Goal: Use online tool/utility: Utilize a website feature to perform a specific function

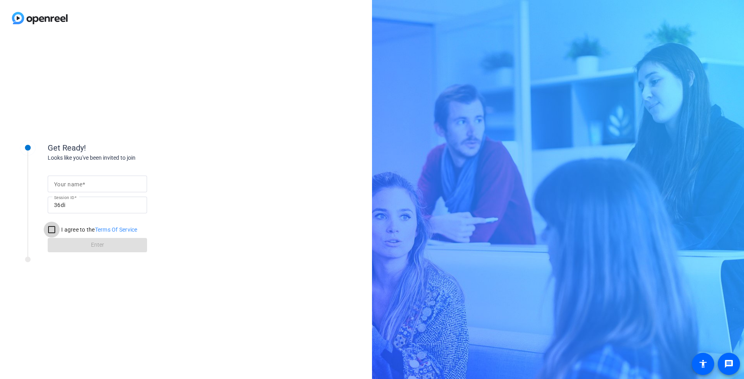
click at [48, 230] on input "I agree to the Terms Of Service" at bounding box center [52, 230] width 16 height 16
checkbox input "true"
click at [120, 231] on link "Terms Of Service" at bounding box center [116, 229] width 43 height 6
click at [109, 187] on input "Your name" at bounding box center [97, 184] width 87 height 10
type input "[PERSON_NAME]"
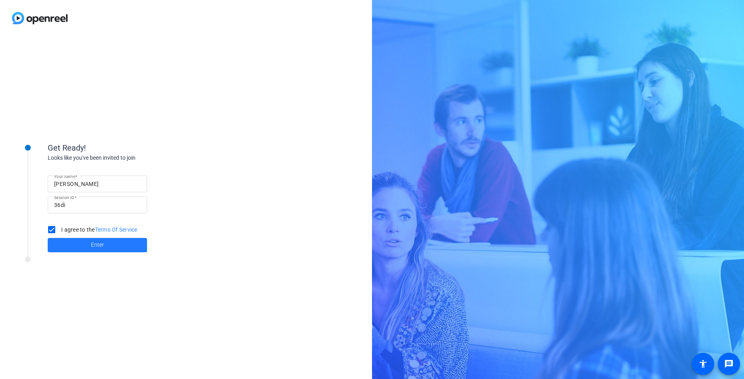
click at [124, 246] on span at bounding box center [97, 245] width 99 height 19
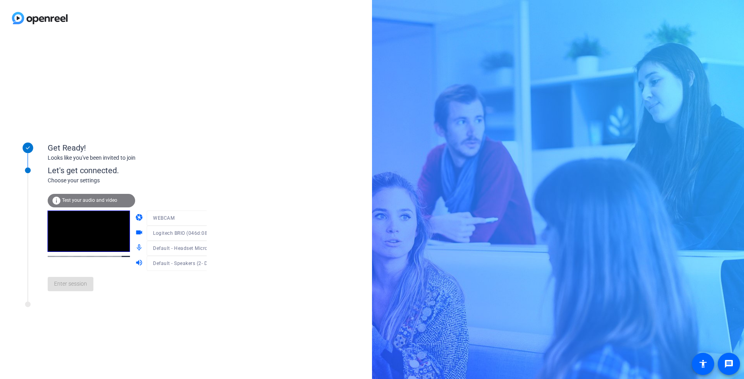
click at [95, 199] on span "Test your audio and video" at bounding box center [89, 200] width 55 height 6
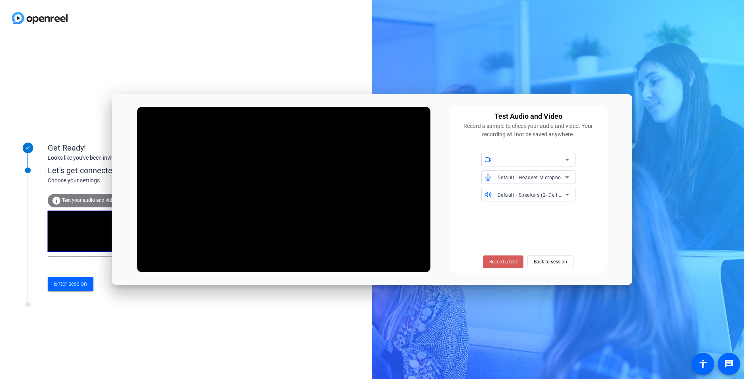
click at [511, 265] on span "Record a test" at bounding box center [503, 261] width 28 height 7
click at [511, 265] on span "Stop Testing (5s)" at bounding box center [503, 261] width 36 height 7
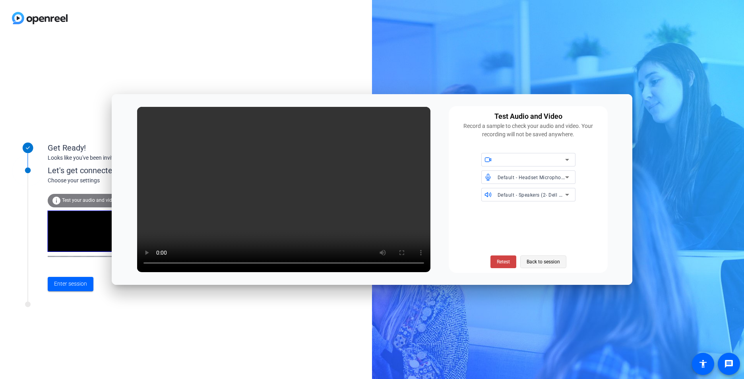
click at [551, 261] on span "Back to session" at bounding box center [542, 261] width 33 height 15
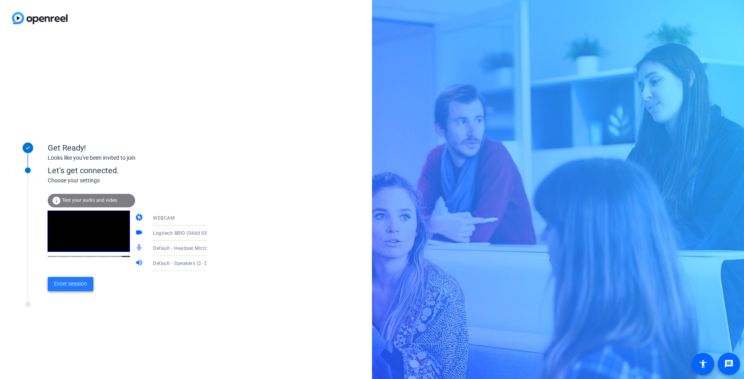
click at [62, 281] on span "Enter session" at bounding box center [70, 284] width 33 height 8
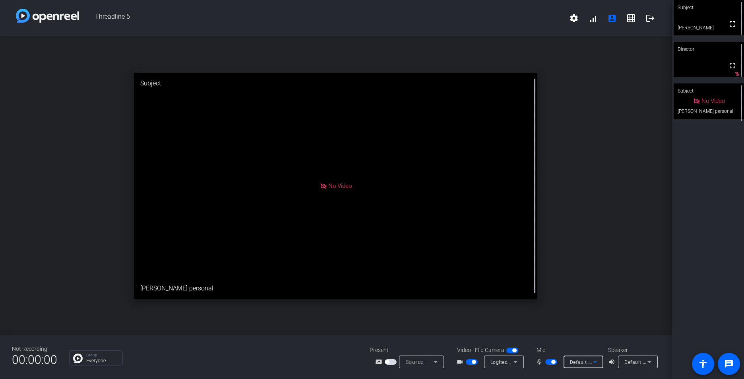
click at [596, 363] on icon at bounding box center [595, 362] width 10 height 10
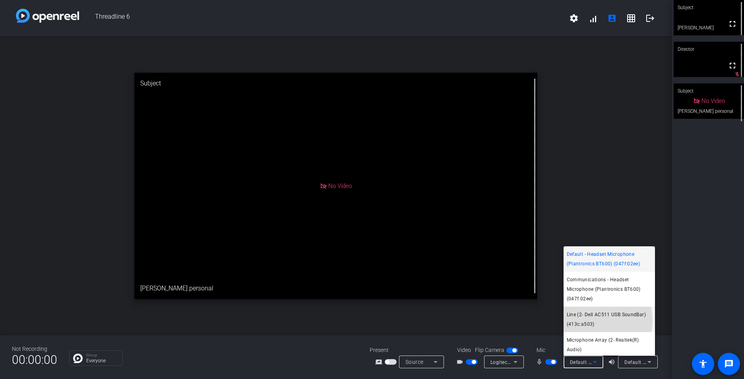
click at [596, 320] on span "Line (2- Dell AC511 USB SoundBar) (413c:a503)" at bounding box center [609, 319] width 85 height 19
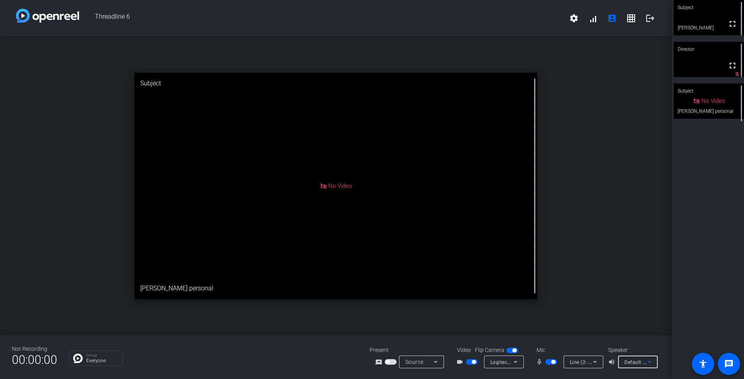
click at [651, 363] on icon at bounding box center [649, 362] width 10 height 10
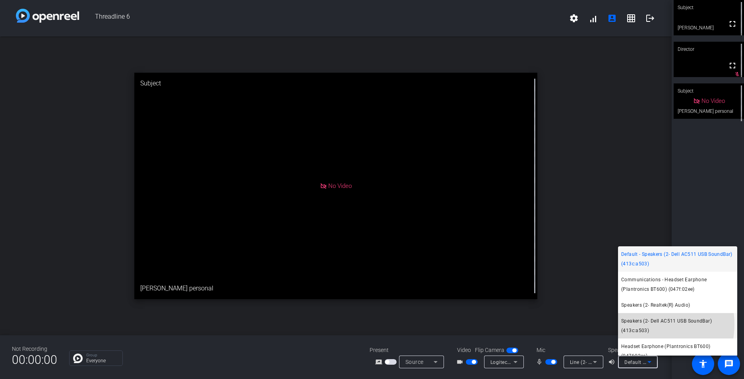
click at [645, 324] on span "Speakers (2- Dell AC511 USB SoundBar) (413c:a503)" at bounding box center [677, 325] width 113 height 19
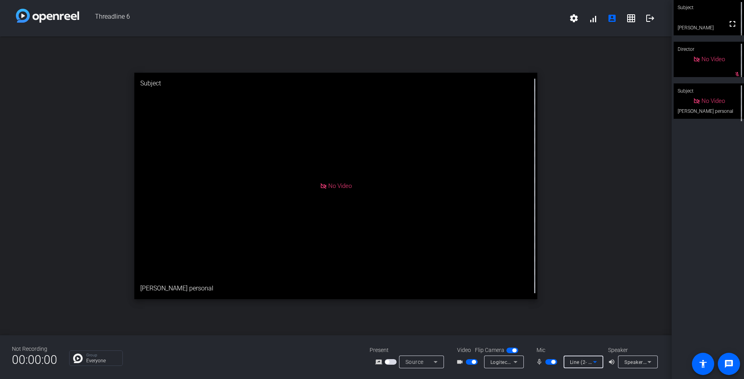
click at [595, 360] on icon at bounding box center [595, 362] width 10 height 10
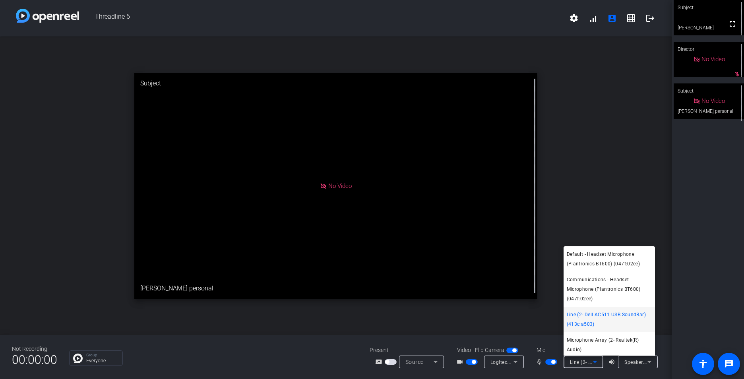
click at [576, 190] on div at bounding box center [372, 189] width 744 height 379
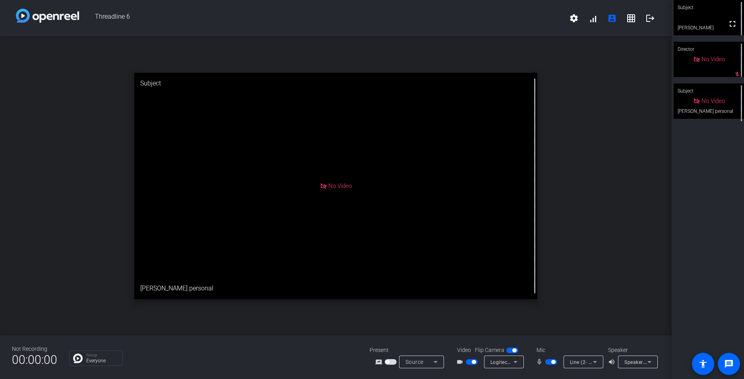
click at [518, 363] on icon at bounding box center [516, 362] width 10 height 10
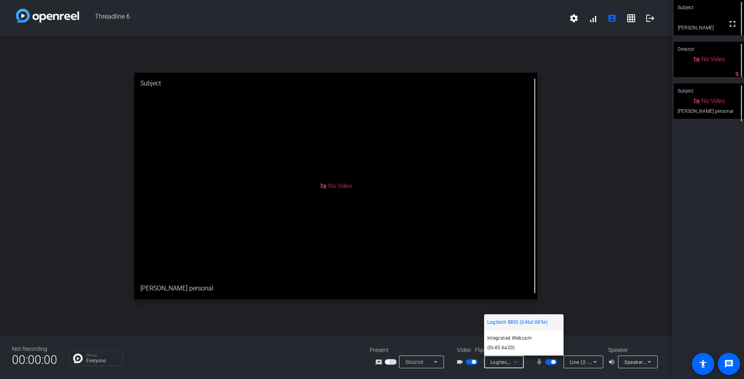
click at [628, 212] on div at bounding box center [372, 189] width 744 height 379
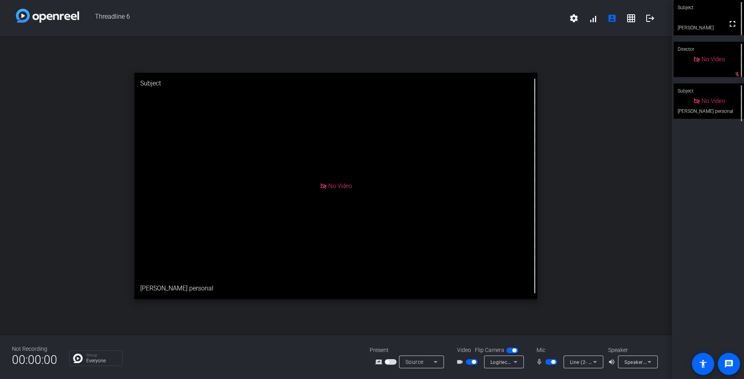
click at [647, 364] on icon at bounding box center [649, 362] width 10 height 10
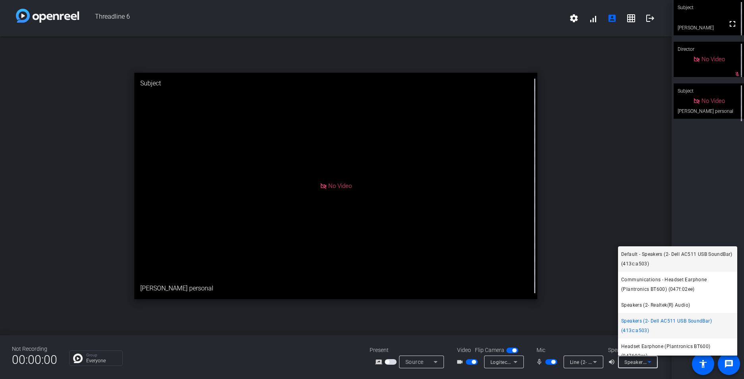
click at [657, 261] on span "Default - Speakers (2- Dell AC511 USB SoundBar) (413c:a503)" at bounding box center [677, 259] width 113 height 19
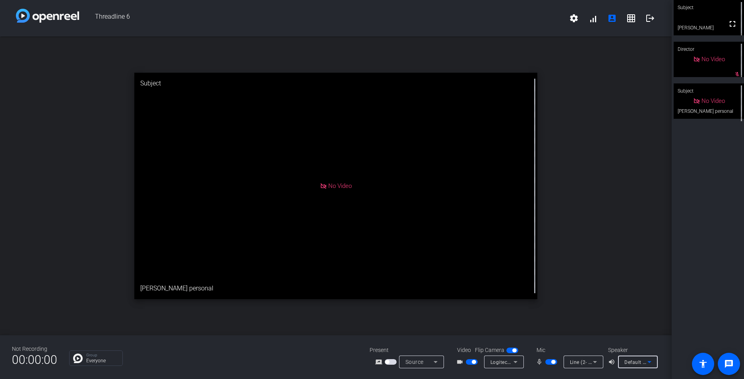
click at [602, 363] on div "Line (2- Dell AC511 USB SoundBar) (413c:a503)" at bounding box center [583, 362] width 40 height 13
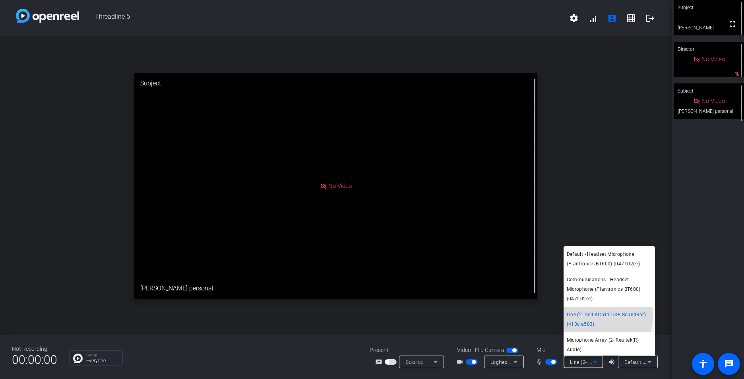
click at [597, 316] on span "Line (2- Dell AC511 USB SoundBar) (413c:a503)" at bounding box center [609, 319] width 85 height 19
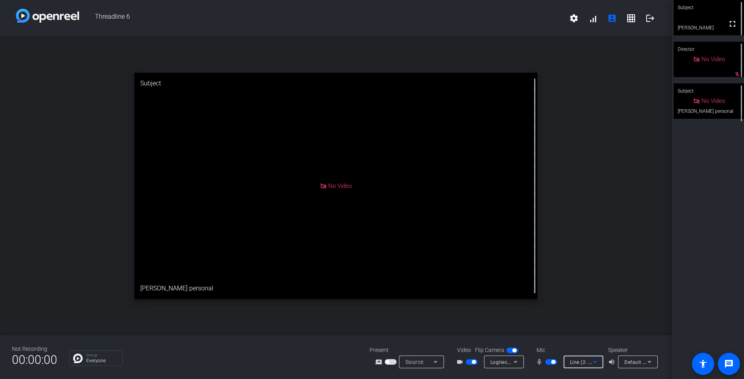
click at [649, 365] on icon at bounding box center [649, 362] width 10 height 10
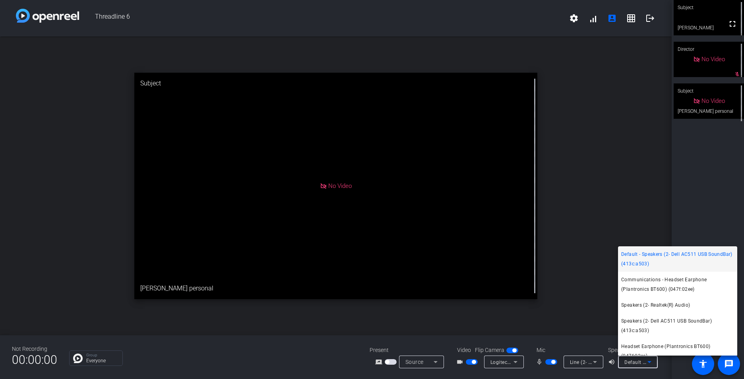
click at [660, 260] on span "Default - Speakers (2- Dell AC511 USB SoundBar) (413c:a503)" at bounding box center [677, 259] width 113 height 19
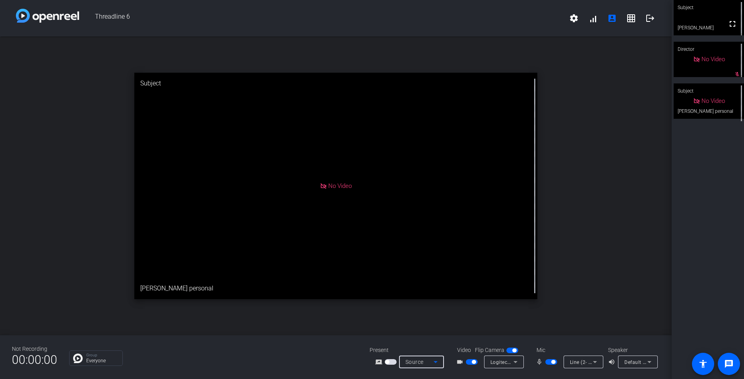
click at [437, 364] on icon at bounding box center [436, 362] width 10 height 10
click at [578, 252] on div at bounding box center [372, 189] width 744 height 379
click at [646, 18] on mat-icon "logout" at bounding box center [650, 19] width 10 height 10
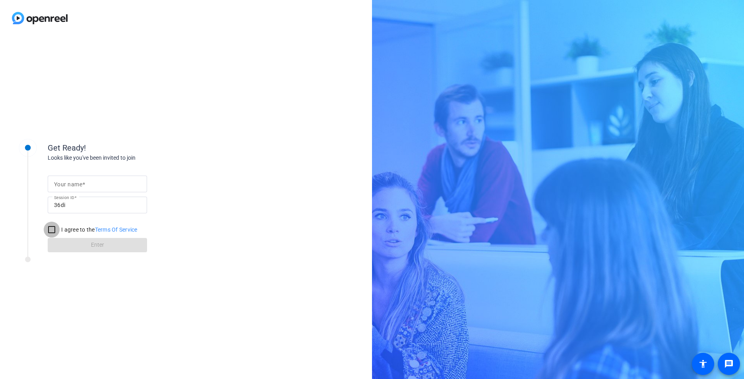
click at [52, 228] on input "I agree to the Terms Of Service" at bounding box center [52, 230] width 16 height 16
checkbox input "true"
click at [81, 186] on mat-label "Your name" at bounding box center [68, 184] width 28 height 6
click at [81, 186] on input "Your name" at bounding box center [97, 184] width 87 height 10
type input "[PERSON_NAME]"
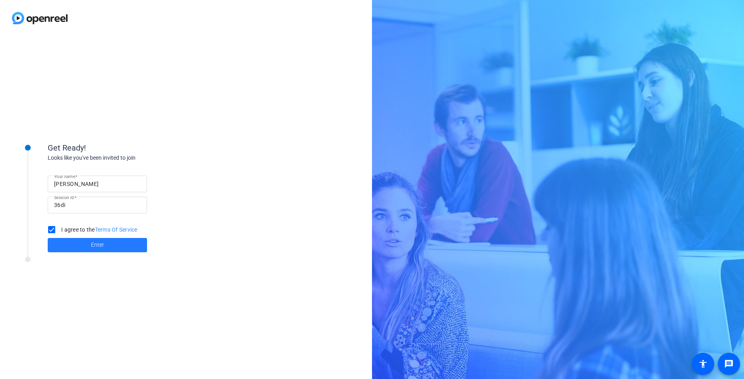
click at [96, 248] on span "Enter" at bounding box center [97, 245] width 13 height 8
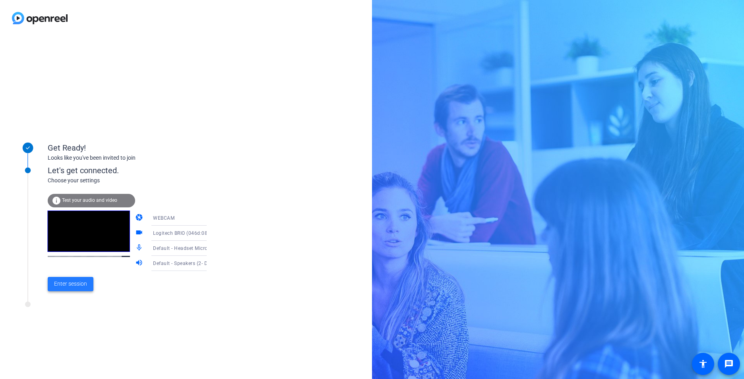
click at [83, 283] on span "Enter session" at bounding box center [70, 284] width 33 height 8
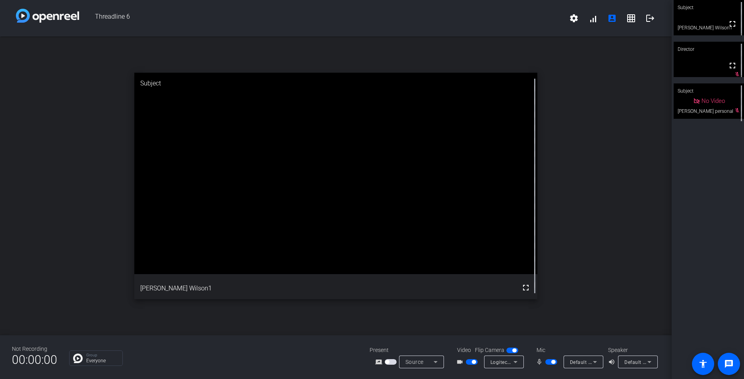
click at [596, 362] on icon at bounding box center [595, 362] width 4 height 2
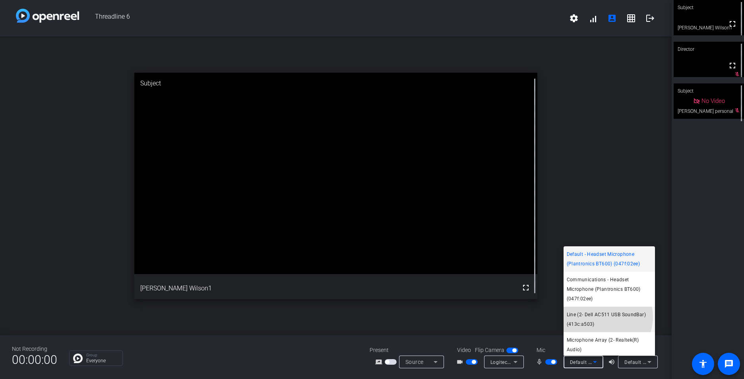
click at [604, 317] on span "Line (2- Dell AC511 USB SoundBar) (413c:a503)" at bounding box center [609, 319] width 85 height 19
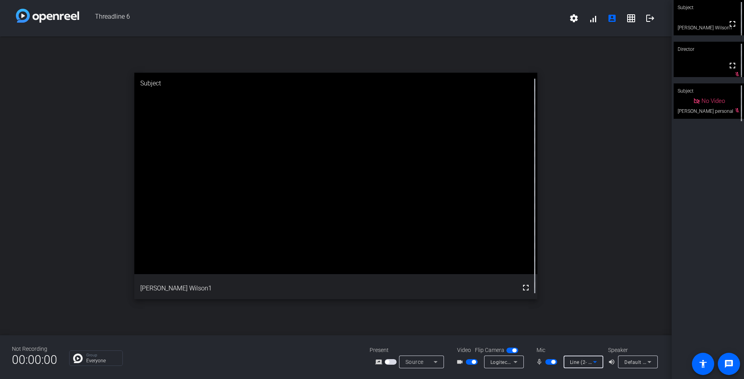
click at [646, 362] on icon at bounding box center [649, 362] width 10 height 10
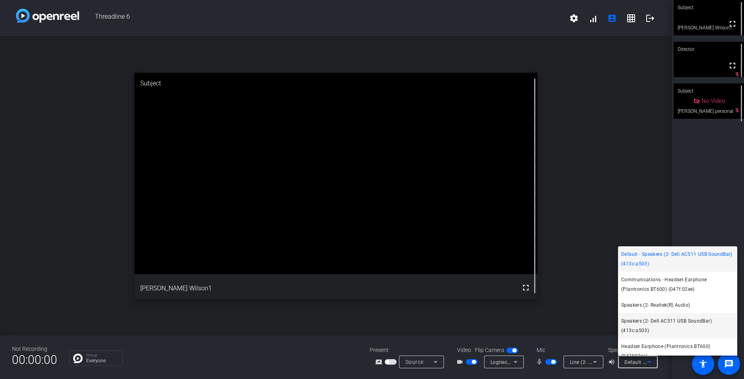
click at [656, 323] on span "Speakers (2- Dell AC511 USB SoundBar) (413c:a503)" at bounding box center [677, 325] width 113 height 19
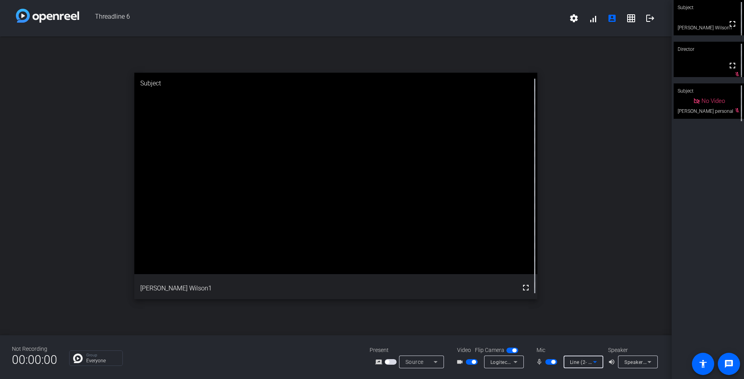
click at [594, 364] on icon at bounding box center [595, 362] width 10 height 10
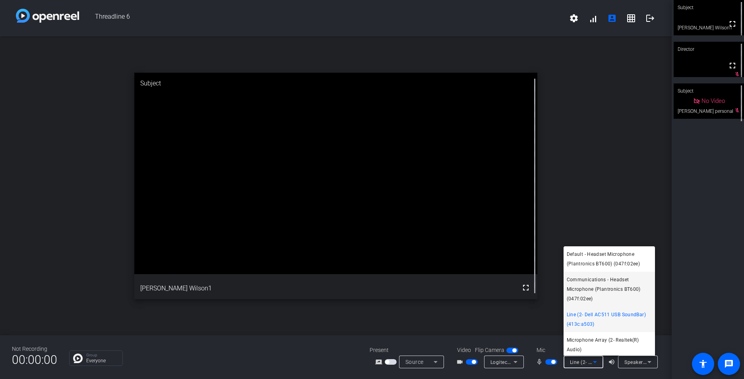
click at [596, 294] on span "Communications - Headset Microphone (Plantronics BT600) (047f:02ee)" at bounding box center [609, 289] width 85 height 29
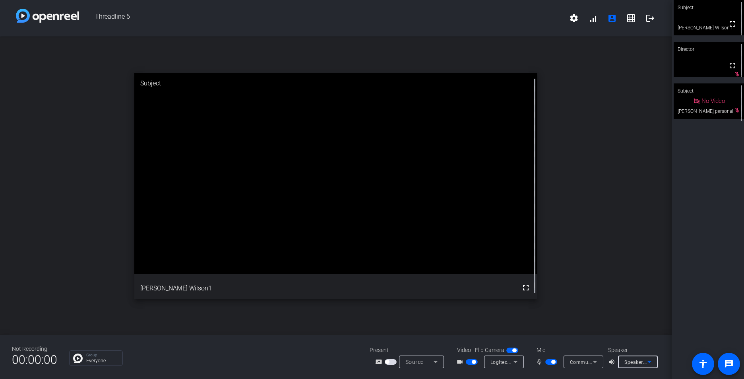
click at [647, 360] on icon at bounding box center [649, 362] width 10 height 10
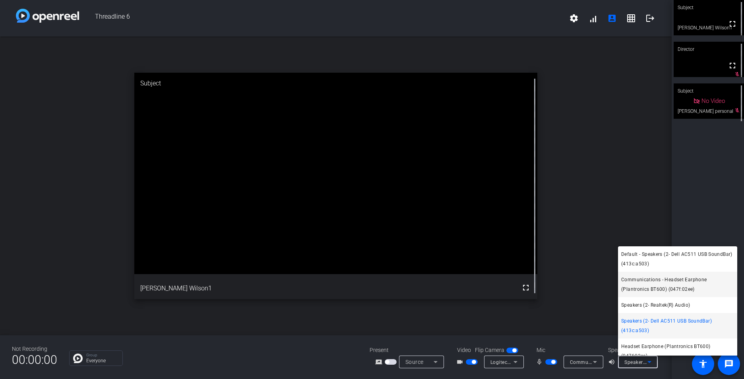
click at [675, 284] on span "Communications - Headset Earphone (Plantronics BT600) (047f:02ee)" at bounding box center [677, 284] width 113 height 19
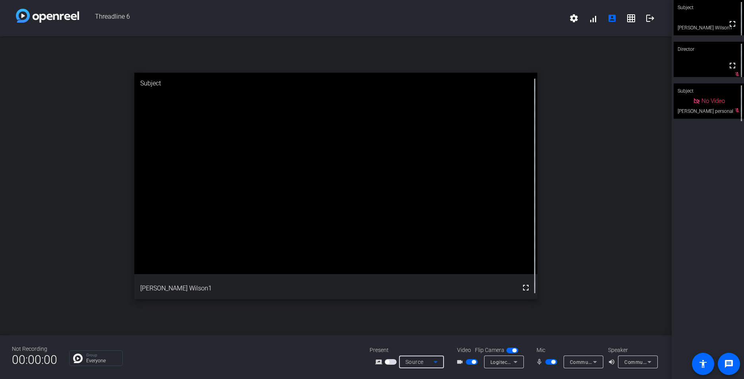
click at [438, 361] on icon at bounding box center [436, 362] width 10 height 10
click at [612, 267] on div at bounding box center [372, 189] width 744 height 379
click at [518, 362] on icon at bounding box center [516, 362] width 10 height 10
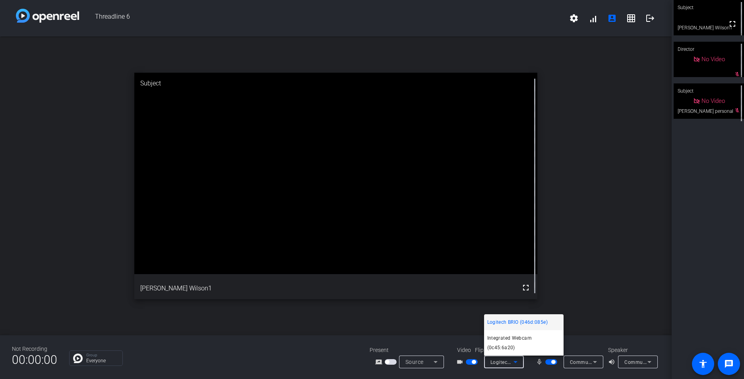
click at [543, 311] on div at bounding box center [372, 189] width 744 height 379
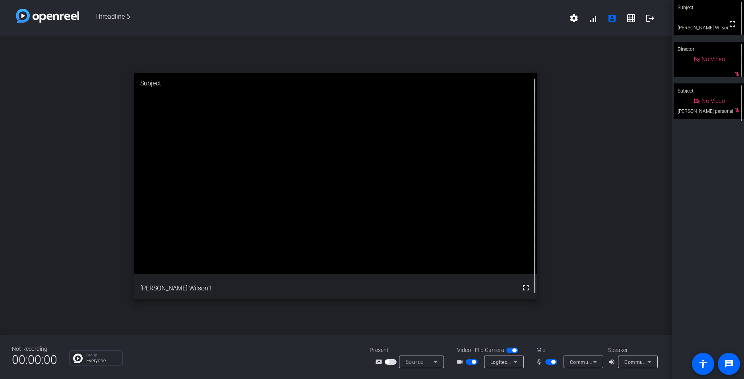
click at [594, 362] on icon at bounding box center [595, 362] width 4 height 2
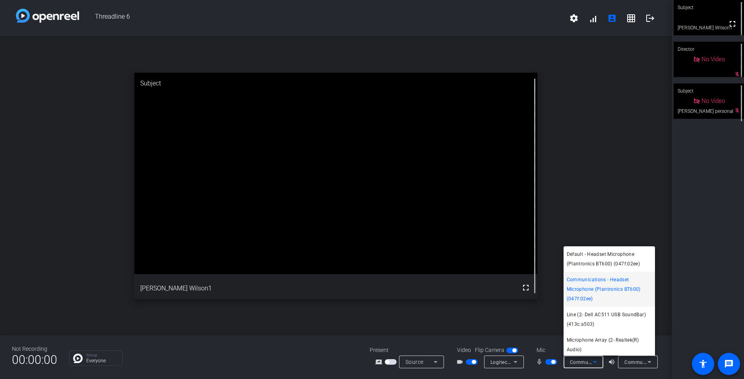
click at [714, 281] on div at bounding box center [372, 189] width 744 height 379
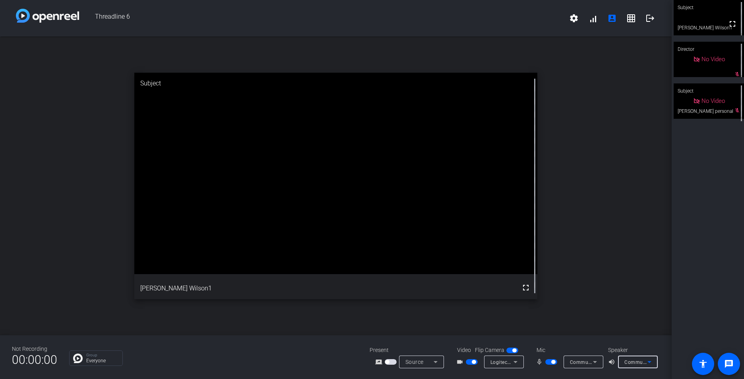
click at [649, 363] on icon at bounding box center [649, 362] width 10 height 10
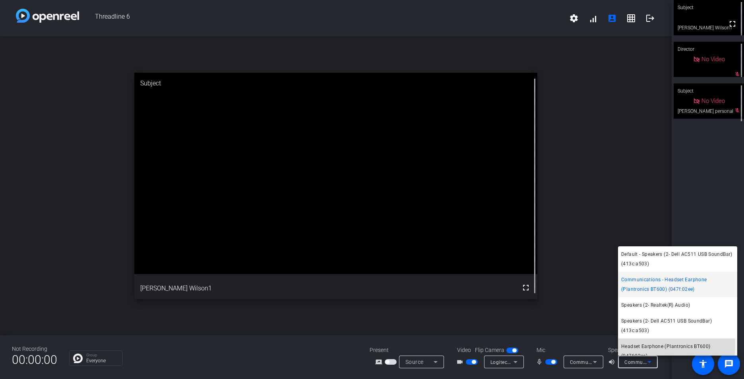
click at [653, 345] on span "Headset Earphone (Plantronics BT600) (047f:02ee)" at bounding box center [677, 351] width 113 height 19
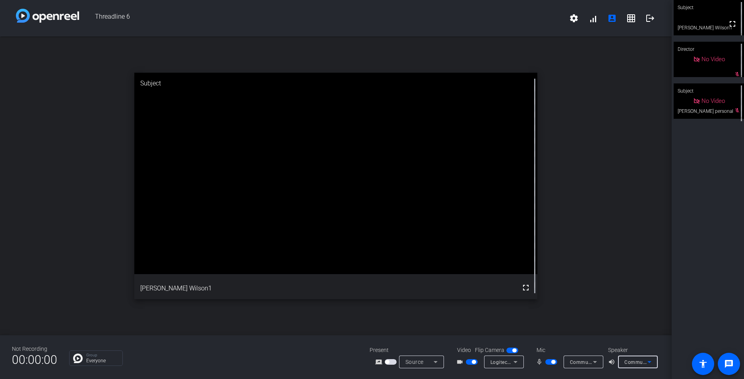
scroll to position [8, 0]
click at [598, 363] on icon at bounding box center [595, 362] width 10 height 10
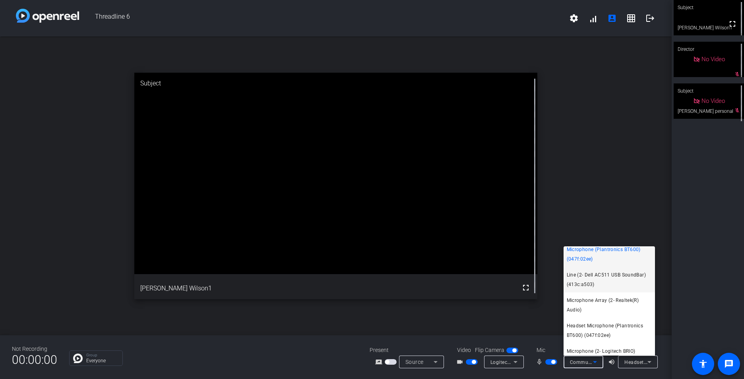
scroll to position [53, 0]
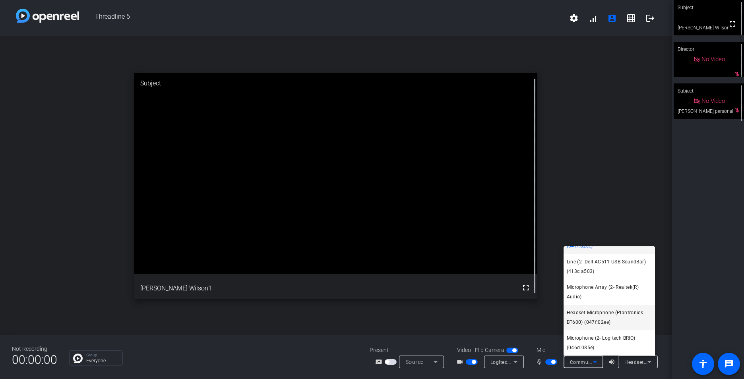
click at [600, 317] on span "Headset Microphone (Plantronics BT600) (047f:02ee)" at bounding box center [609, 317] width 85 height 19
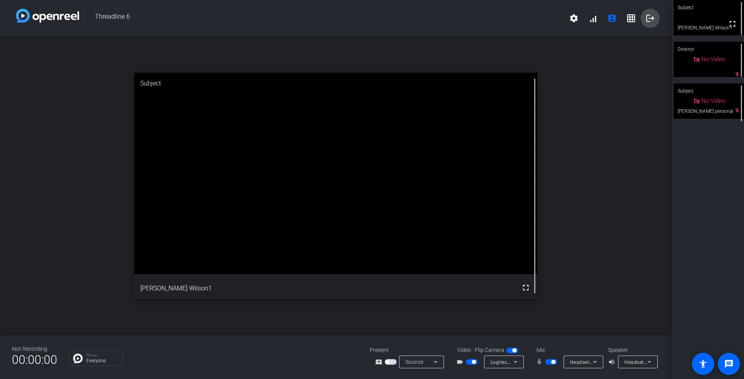
click at [654, 19] on mat-icon "logout" at bounding box center [650, 19] width 10 height 10
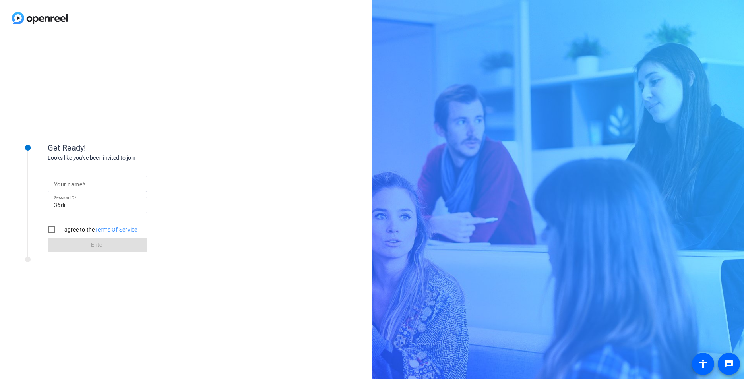
click at [77, 180] on div "Your name" at bounding box center [97, 184] width 87 height 17
type input "[PERSON_NAME]"
click at [54, 232] on input "I agree to the Terms Of Service" at bounding box center [52, 230] width 16 height 16
checkbox input "true"
click at [110, 252] on span at bounding box center [97, 245] width 99 height 19
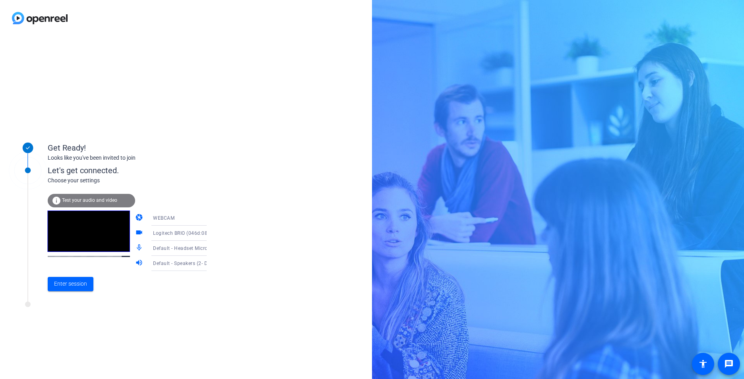
click at [210, 251] on icon at bounding box center [215, 249] width 10 height 10
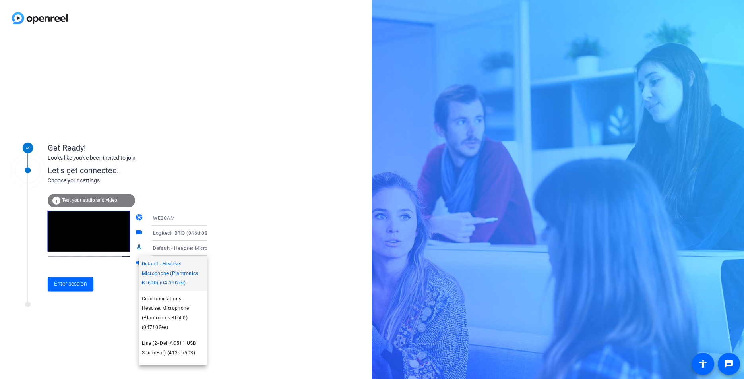
click at [230, 271] on div at bounding box center [372, 189] width 744 height 379
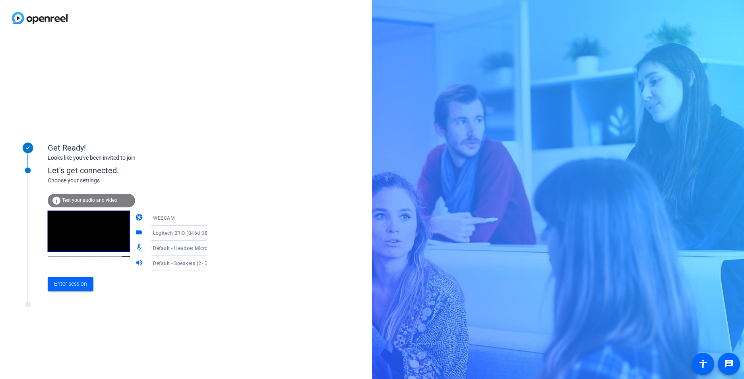
click at [210, 265] on icon at bounding box center [215, 264] width 10 height 10
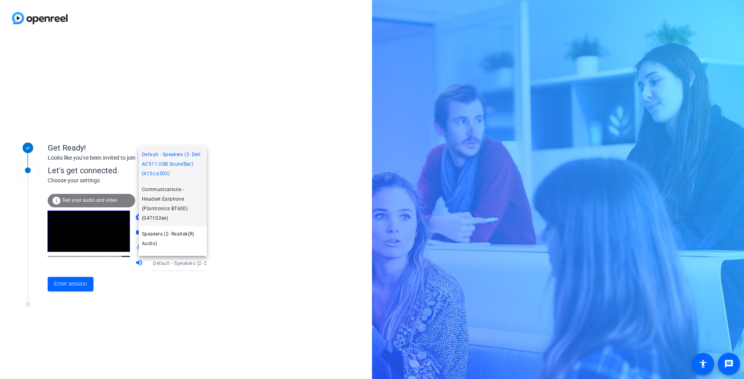
click at [169, 209] on span "Communications - Headset Earphone (Plantronics BT600) (047f:02ee)" at bounding box center [173, 204] width 62 height 38
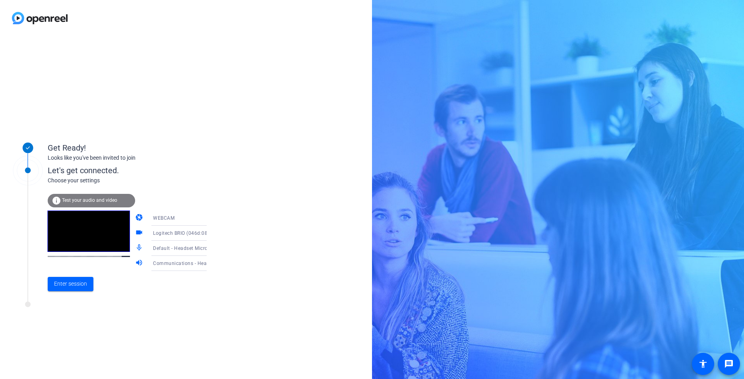
click at [210, 248] on icon at bounding box center [215, 249] width 10 height 10
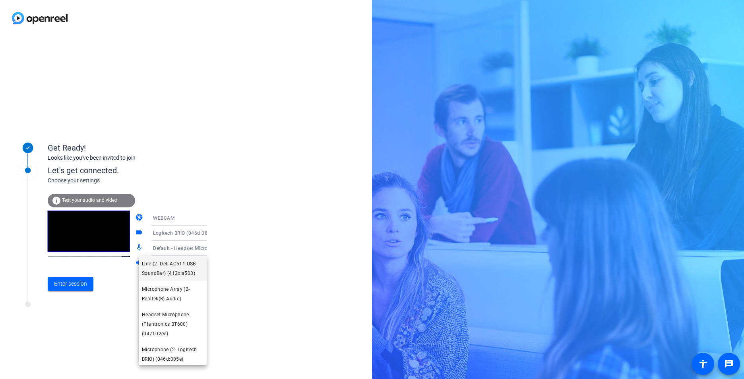
scroll to position [81, 0]
click at [180, 315] on span "Headset Microphone (Plantronics BT600) (047f:02ee)" at bounding box center [173, 322] width 62 height 29
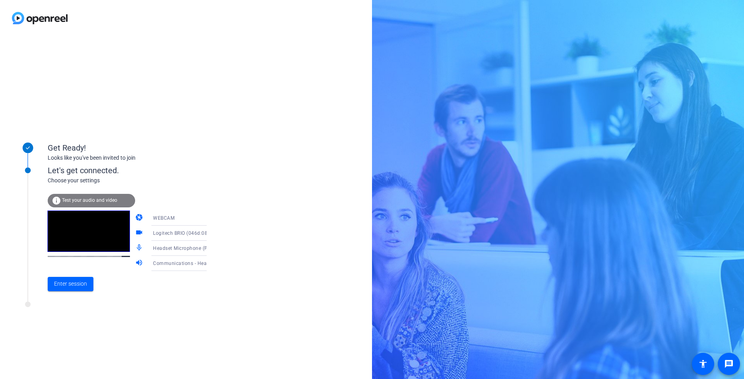
click at [210, 264] on icon at bounding box center [215, 264] width 10 height 10
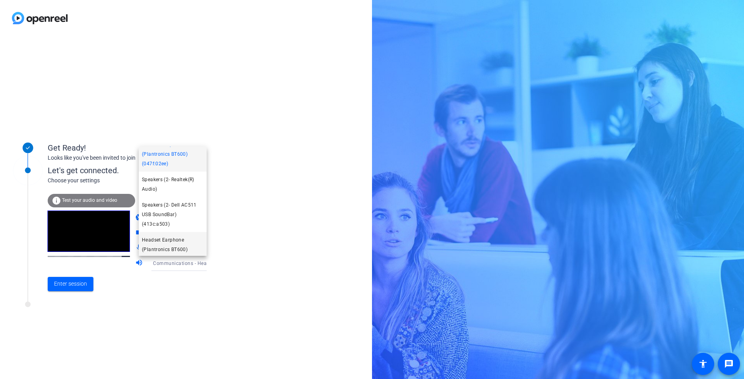
scroll to position [66, 0]
click at [174, 238] on span "Headset Earphone (Plantronics BT600) (047f:02ee)" at bounding box center [173, 238] width 62 height 29
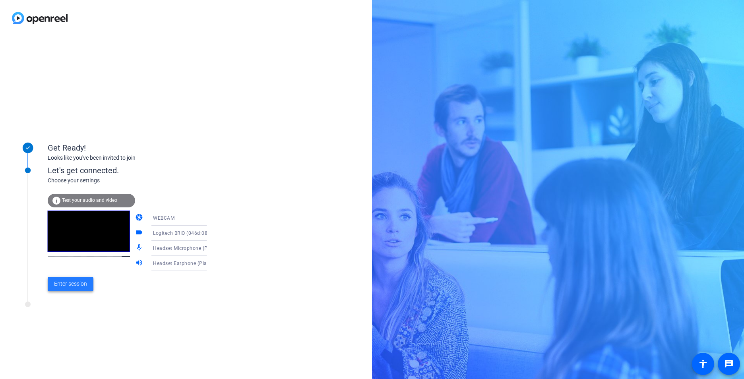
click at [68, 288] on span "Enter session" at bounding box center [70, 284] width 33 height 8
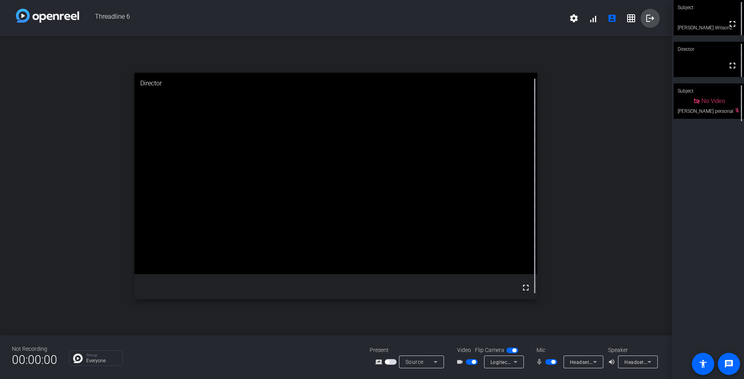
click at [651, 20] on mat-icon "logout" at bounding box center [650, 19] width 10 height 10
